Goal: Register for event/course

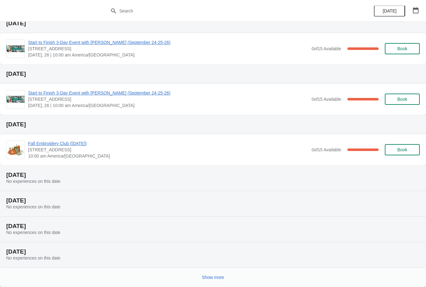
scroll to position [75, 0]
click at [215, 273] on button "Show more" at bounding box center [213, 277] width 27 height 11
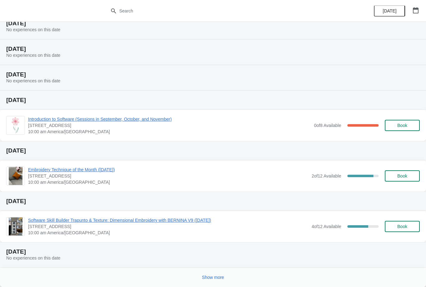
scroll to position [355, 0]
click at [213, 279] on span "Show more" at bounding box center [213, 277] width 22 height 5
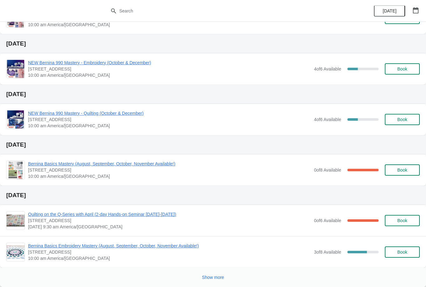
scroll to position [715, 0]
click at [211, 276] on span "Show more" at bounding box center [213, 277] width 22 height 5
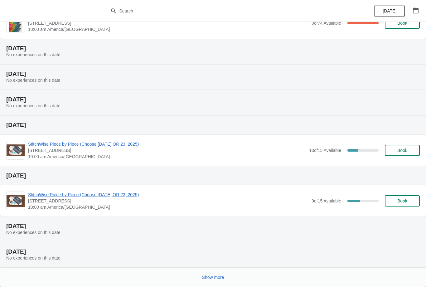
click at [217, 278] on span "Show more" at bounding box center [213, 277] width 22 height 5
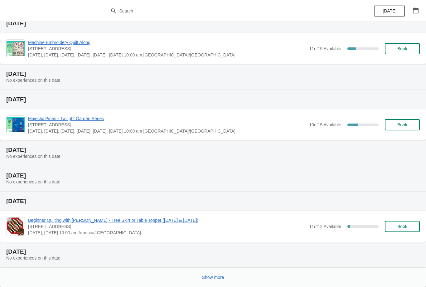
scroll to position [1306, 0]
click at [219, 276] on span "Show more" at bounding box center [213, 277] width 22 height 5
click at [217, 276] on div at bounding box center [210, 275] width 419 height 13
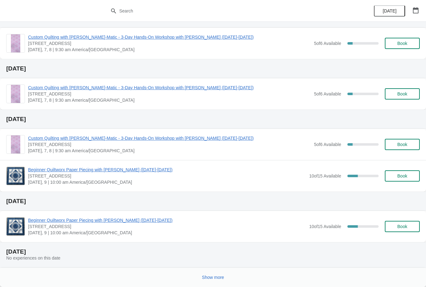
scroll to position [1717, 0]
click at [210, 277] on span "Show more" at bounding box center [213, 277] width 22 height 5
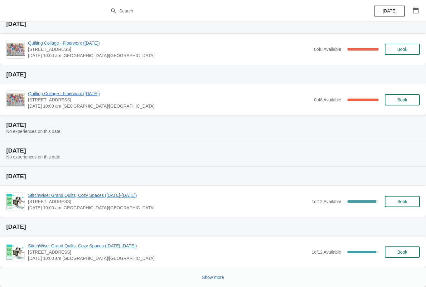
scroll to position [2071, 0]
click at [215, 276] on span "Show more" at bounding box center [213, 277] width 22 height 5
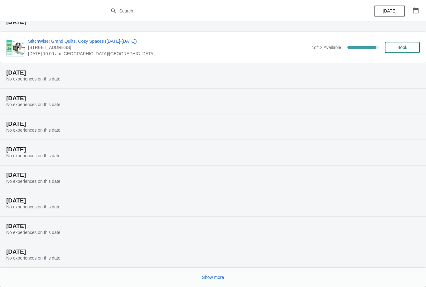
scroll to position [2275, 0]
click at [214, 276] on span "Show more" at bounding box center [213, 277] width 22 height 5
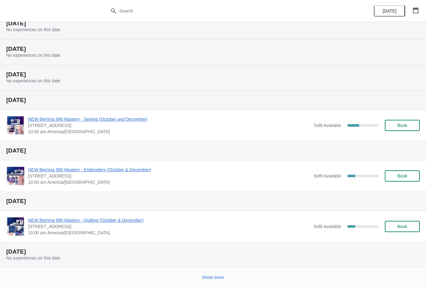
scroll to position [2555, 0]
click at [213, 277] on span "Show more" at bounding box center [213, 277] width 22 height 5
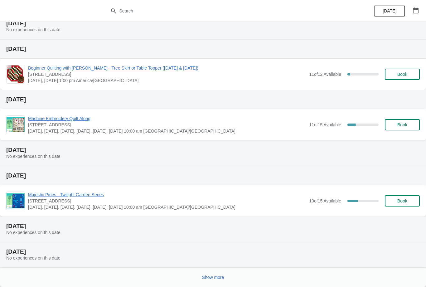
scroll to position [2834, 0]
click at [215, 275] on span "Show more" at bounding box center [213, 277] width 22 height 5
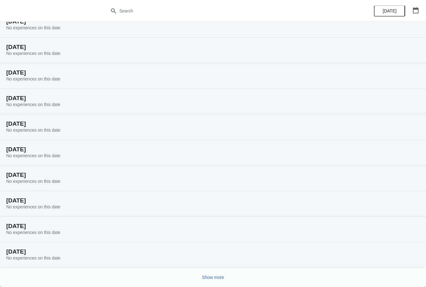
scroll to position [3039, 0]
click at [217, 277] on span "Show more" at bounding box center [213, 277] width 22 height 5
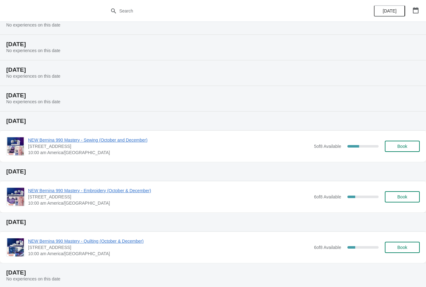
scroll to position [2535, 0]
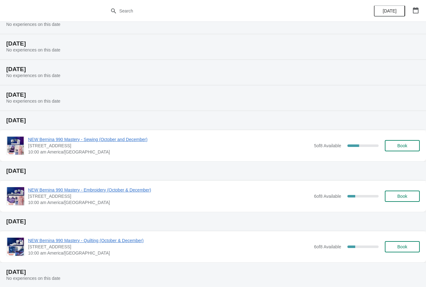
click at [134, 138] on span "NEW Bernina 990 Mastery - Sewing (October and December)" at bounding box center [169, 139] width 283 height 6
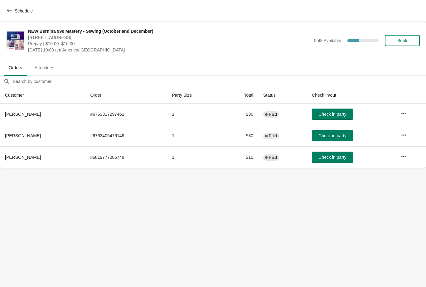
click at [405, 104] on td at bounding box center [411, 114] width 30 height 21
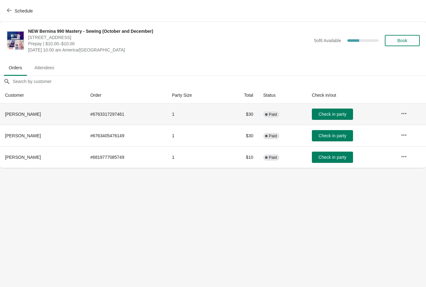
click at [403, 108] on button "button" at bounding box center [403, 113] width 11 height 11
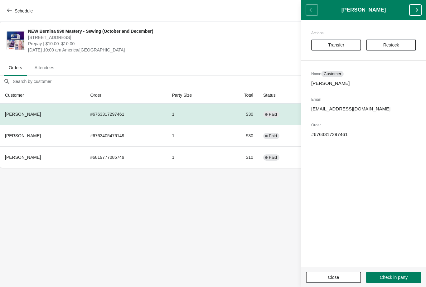
click at [135, 242] on body "Schedule [GEOGRAPHIC_DATA] 990 Mastery - Sewing (October and December) [STREET_…" at bounding box center [213, 143] width 426 height 287
